Goal: Check status: Check status

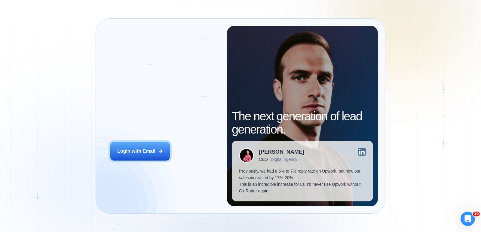
click at [49, 88] on div "Login ‍ Welcome to GigRadar. AI Business Manager for Agencies Login with Email …" at bounding box center [240, 116] width 481 height 232
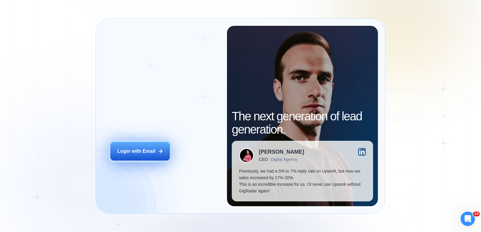
click at [141, 150] on div "Login with Email" at bounding box center [136, 151] width 38 height 7
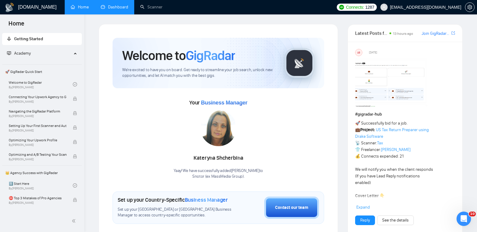
click at [115, 9] on link "Dashboard" at bounding box center [114, 7] width 27 height 5
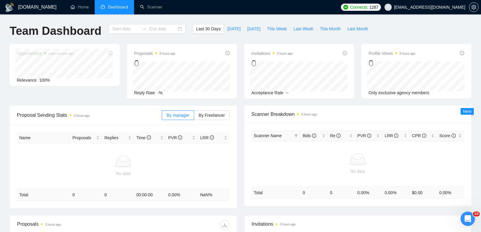
type input "[DATE]"
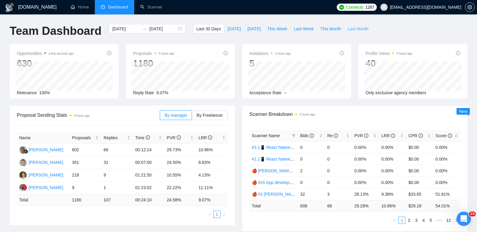
click at [347, 28] on span "Last Month" at bounding box center [357, 29] width 21 height 7
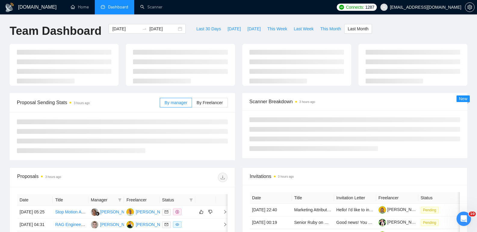
type input "[DATE]"
